Goal: Information Seeking & Learning: Find contact information

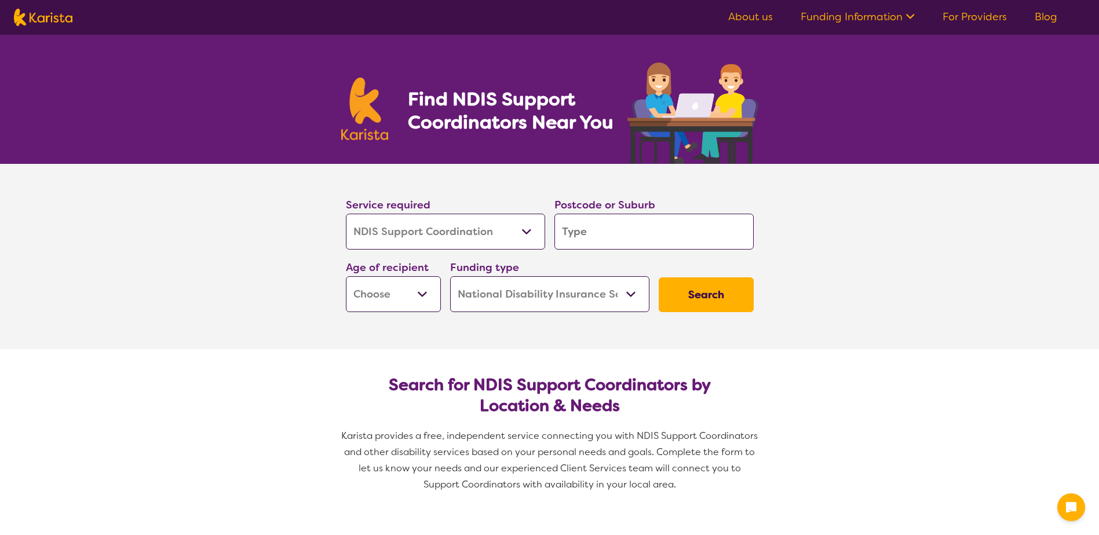
select select "NDIS Support Coordination"
select select "NDIS"
select select "NDIS Support Coordination"
select select "NDIS"
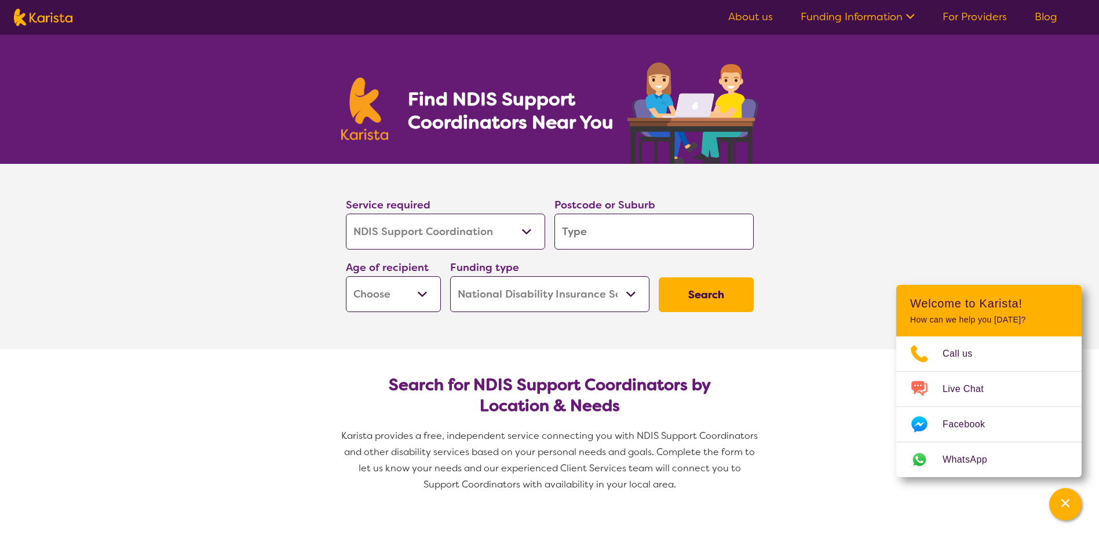
click at [631, 230] on input "search" at bounding box center [653, 232] width 199 height 36
type input "h"
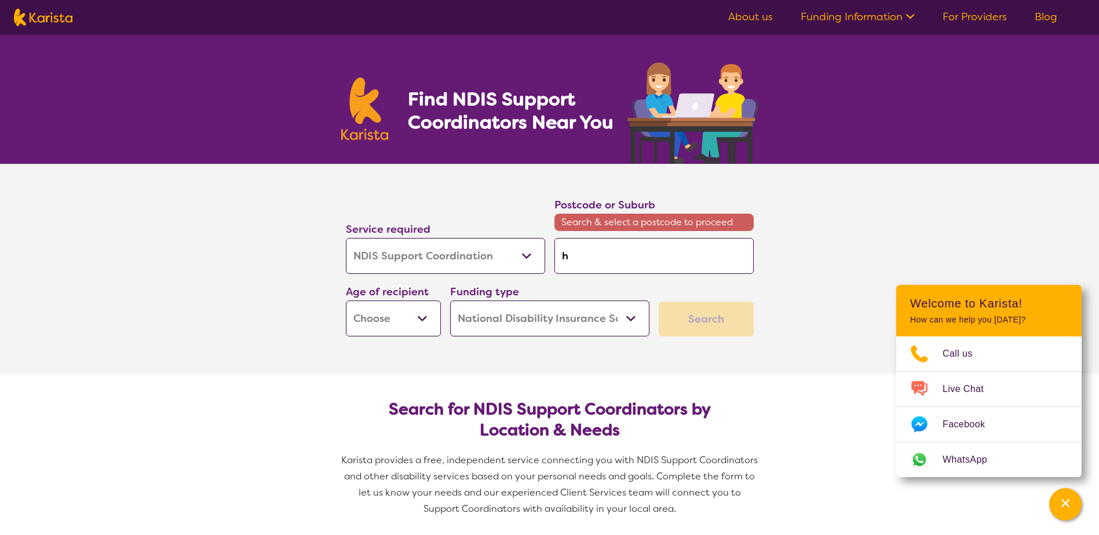
type input "ho"
type input "hob"
type input "hoba"
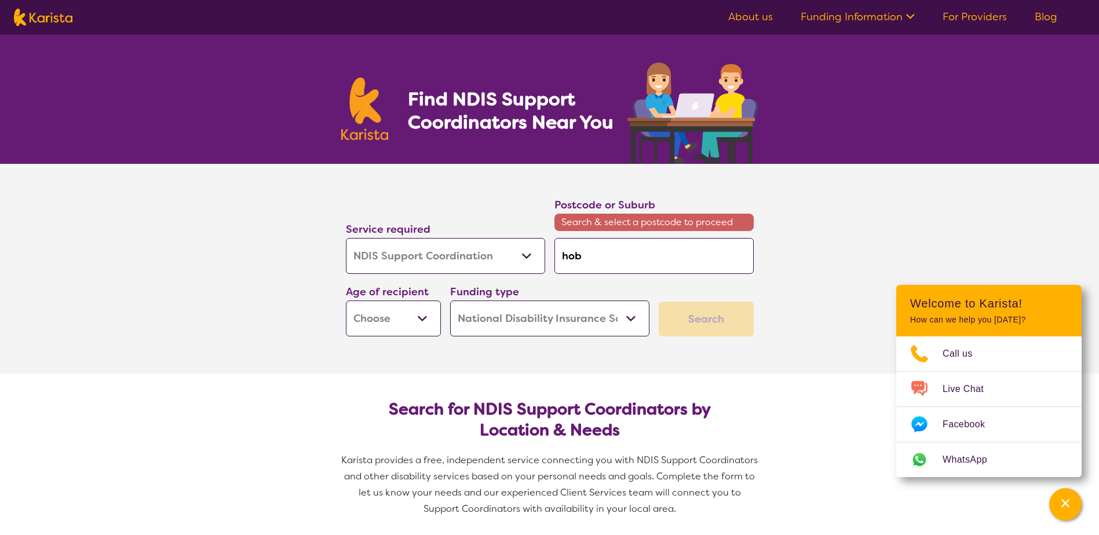
type input "hoba"
type input "hobar"
type input "hobart"
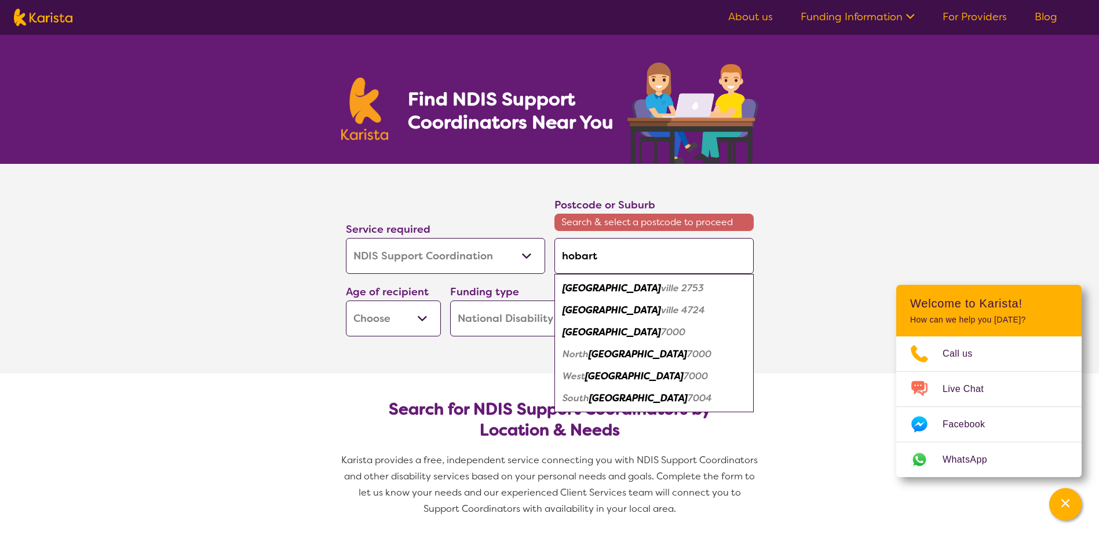
click at [634, 334] on div "Hobart 7000" at bounding box center [654, 333] width 188 height 22
type input "7000"
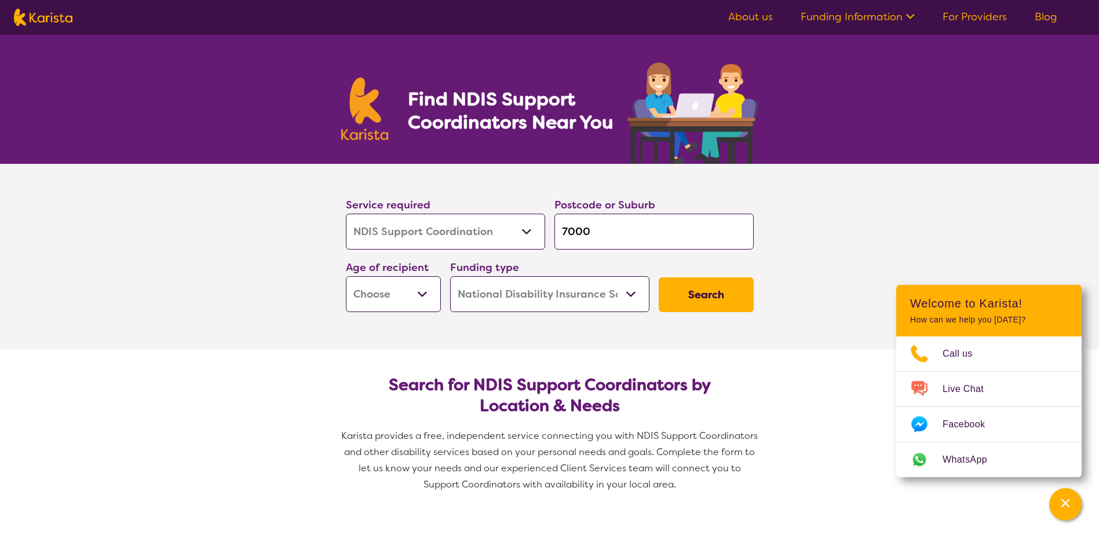
click at [707, 297] on button "Search" at bounding box center [706, 294] width 95 height 35
click at [348, 293] on select "Early Childhood - 0 to 9 Child - 10 to 11 Adolescent - 12 to 17 Adult - 18 to 6…" at bounding box center [393, 294] width 95 height 36
select select "AD"
click at [346, 276] on select "Early Childhood - 0 to 9 Child - 10 to 11 Adolescent - 12 to 17 Adult - 18 to 6…" at bounding box center [393, 294] width 95 height 36
select select "AD"
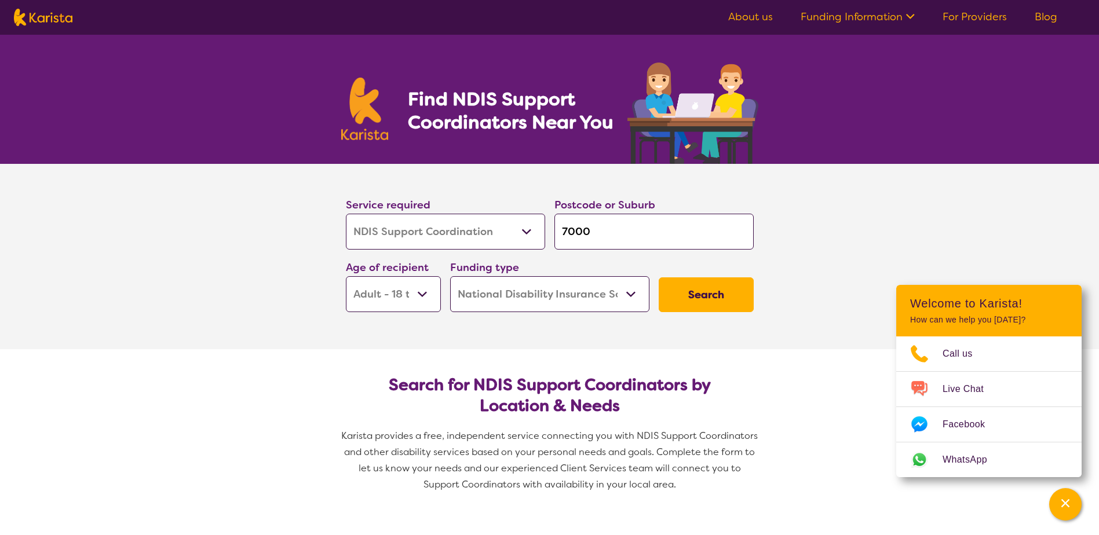
click at [672, 297] on button "Search" at bounding box center [706, 294] width 95 height 35
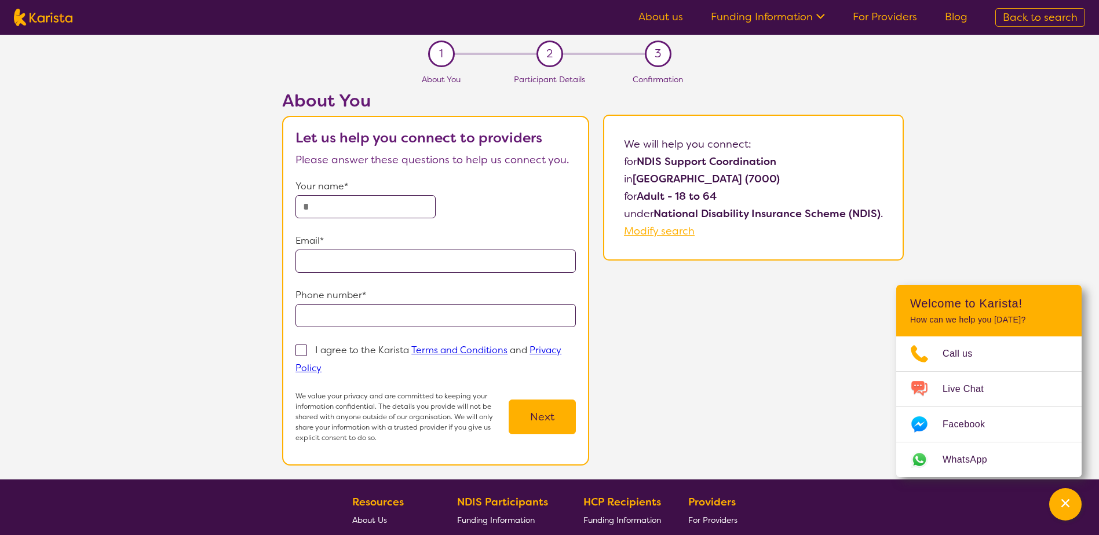
select select "NDIS Support Coordination"
select select "AD"
select select "NDIS"
select select "NDIS Support Coordination"
select select "AD"
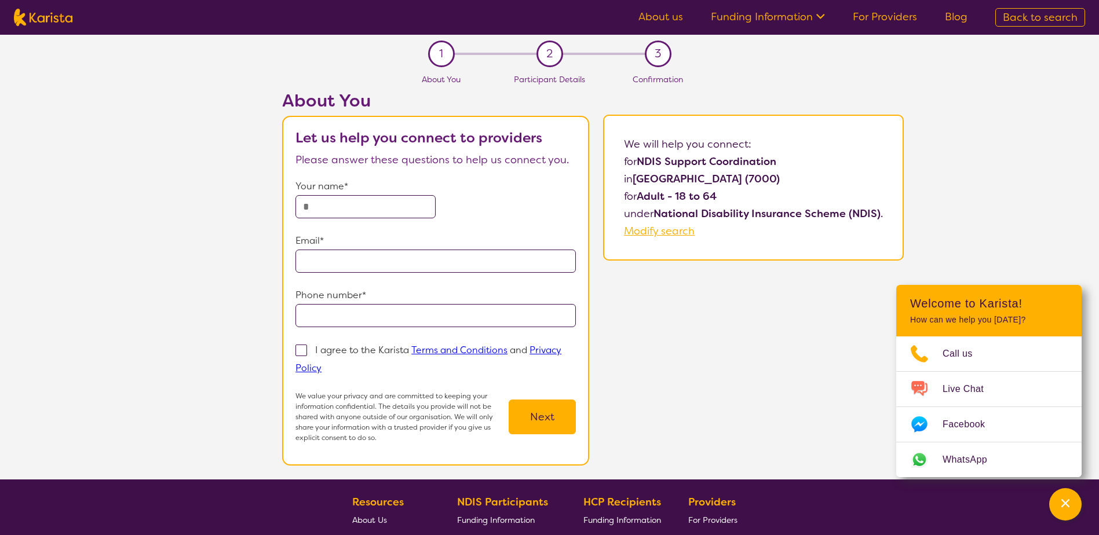
select select "NDIS"
